Goal: Information Seeking & Learning: Learn about a topic

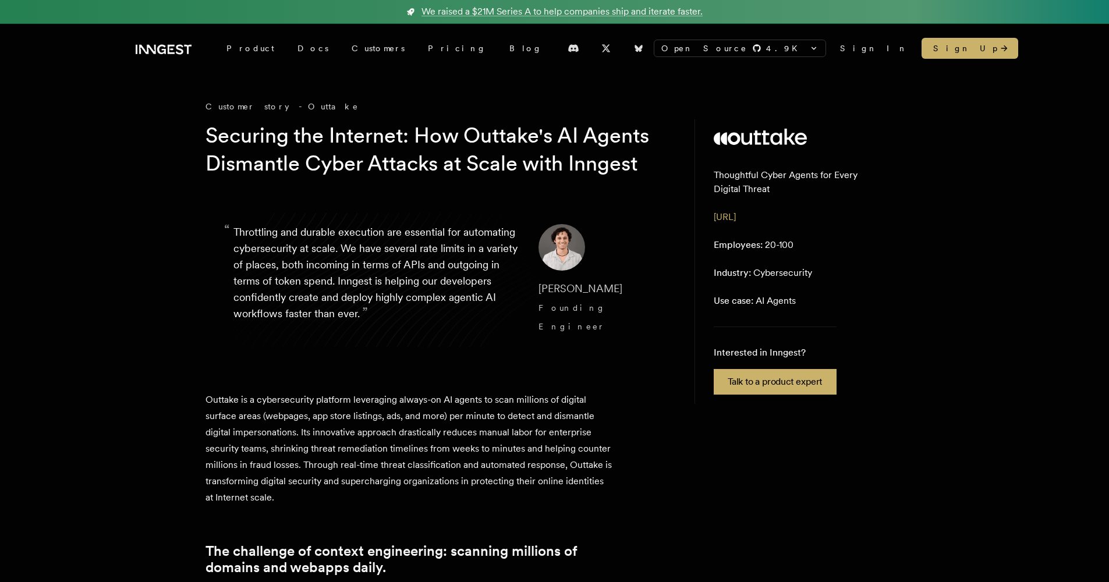
click at [577, 295] on span "[PERSON_NAME]" at bounding box center [580, 288] width 84 height 12
click at [577, 329] on cite "[PERSON_NAME] Founding Engineer" at bounding box center [590, 308] width 105 height 56
click at [574, 331] on span "Founding Engineer" at bounding box center [572, 317] width 68 height 28
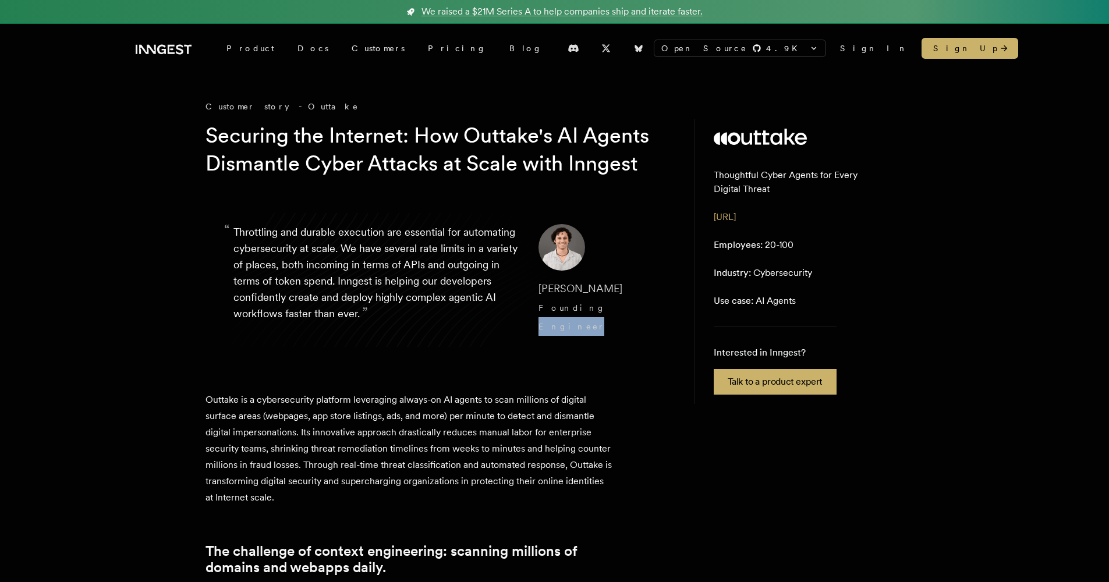
click at [574, 331] on span "Founding Engineer" at bounding box center [572, 317] width 68 height 28
click at [568, 411] on p "Outtake is a cybersecurity platform leveraging always-on AI agents to scan mill…" at bounding box center [408, 449] width 407 height 114
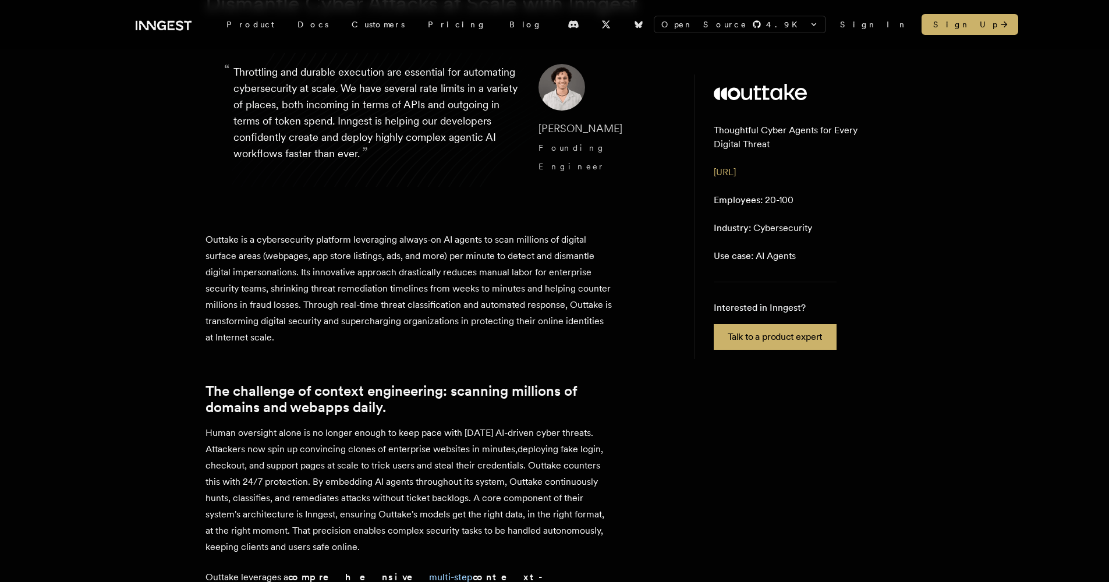
scroll to position [175, 0]
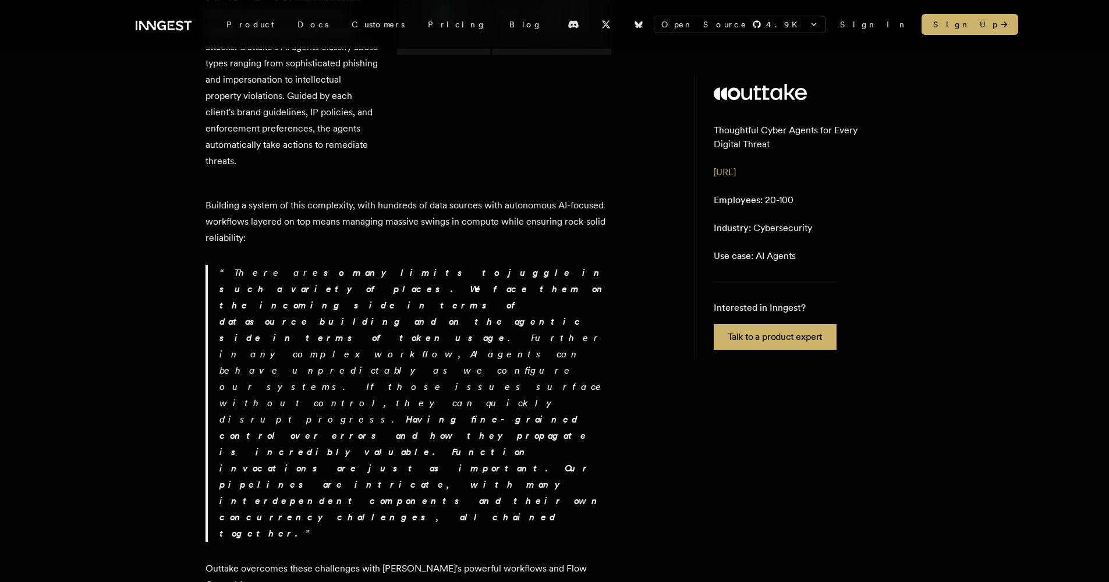
scroll to position [1069, 0]
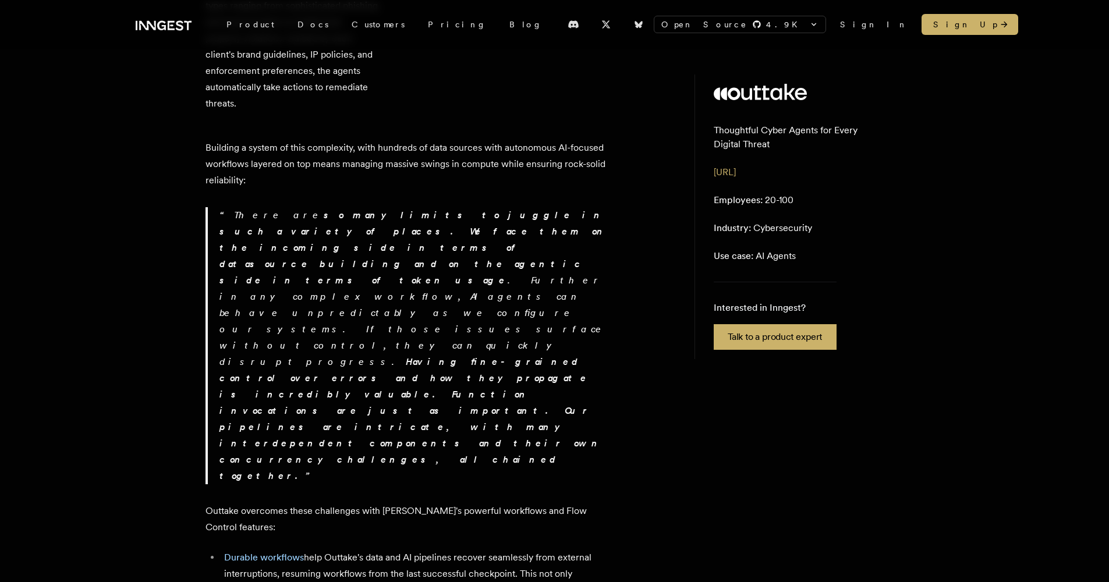
click at [645, 285] on article "Customer story - Outtake Securing the Internet: How Outtake's AI Agents Dismant…" at bounding box center [438, 548] width 466 height 3035
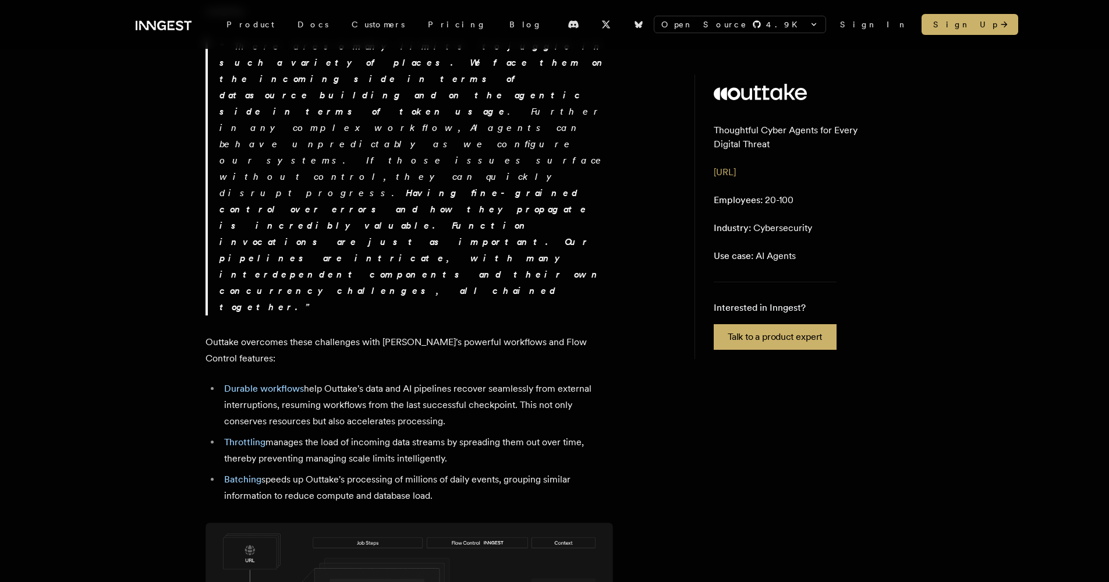
scroll to position [1253, 0]
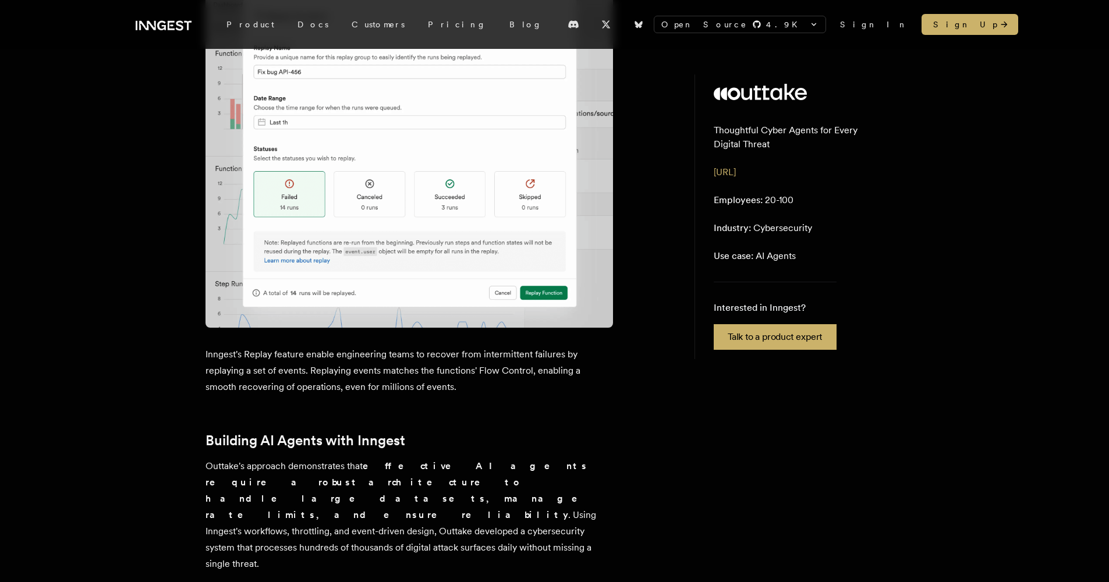
scroll to position [2432, 0]
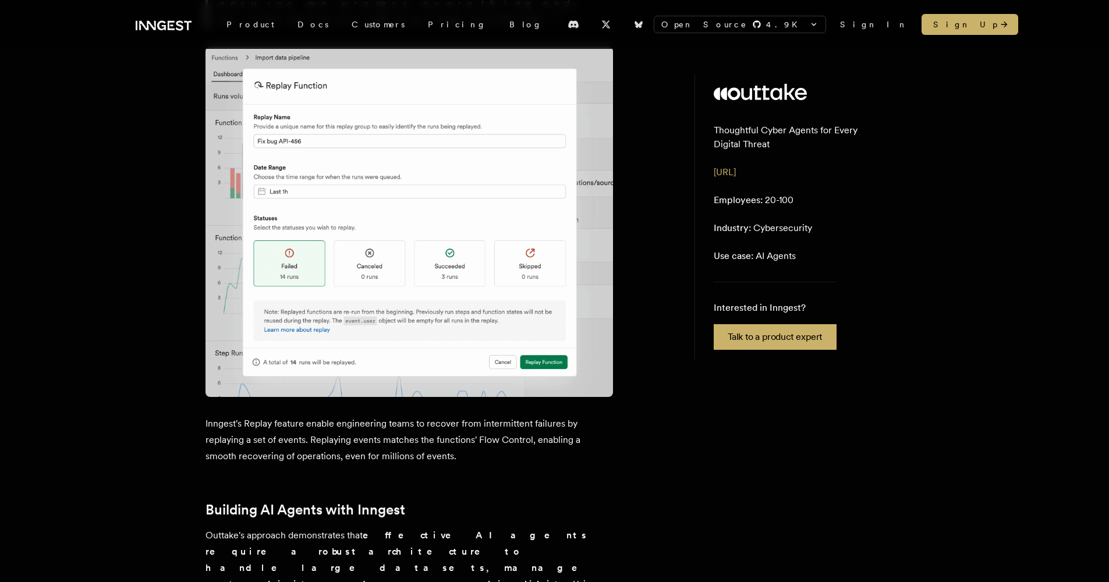
click at [157, 20] on icon at bounding box center [164, 26] width 56 height 14
